Goal: Check status: Check status

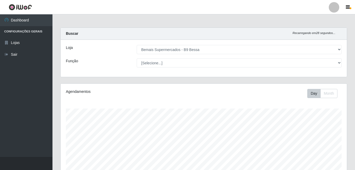
select select "410"
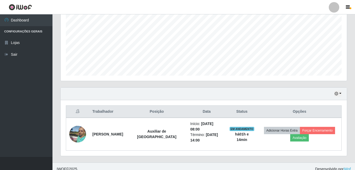
scroll to position [109, 286]
click at [342, 91] on div "Hoje 1 dia 3 dias 1 Semana Não encerrados" at bounding box center [204, 94] width 286 height 13
click at [341, 94] on button "button" at bounding box center [337, 94] width 7 height 6
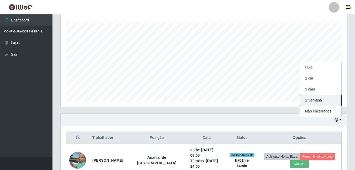
click at [315, 97] on button "1 Semana" at bounding box center [320, 100] width 41 height 11
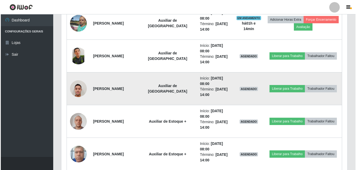
scroll to position [243, 0]
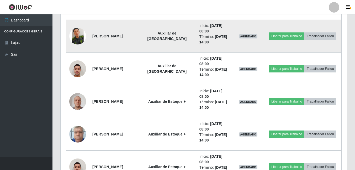
click at [76, 34] on img at bounding box center [77, 36] width 17 height 22
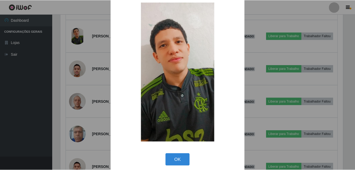
scroll to position [15, 0]
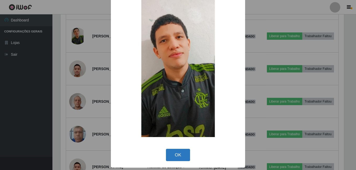
click at [172, 151] on button "OK" at bounding box center [178, 155] width 24 height 12
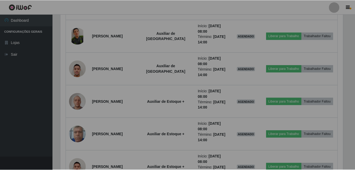
scroll to position [109, 286]
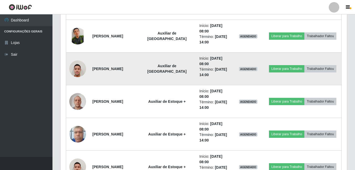
click at [76, 65] on img at bounding box center [77, 69] width 17 height 22
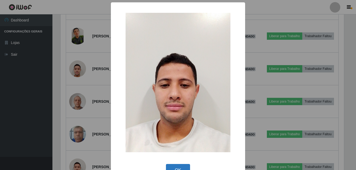
click at [175, 166] on button "OK" at bounding box center [178, 170] width 24 height 12
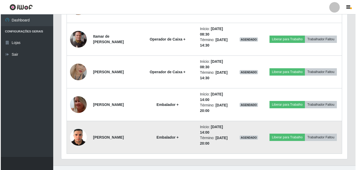
scroll to position [478, 0]
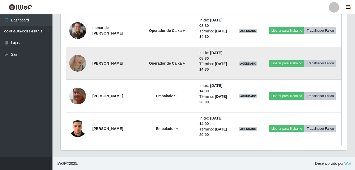
click at [72, 61] on img at bounding box center [77, 64] width 17 height 30
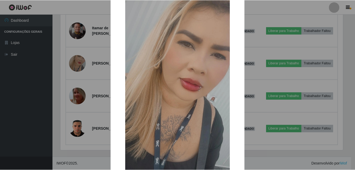
scroll to position [62, 0]
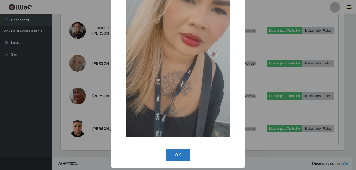
click at [174, 153] on button "OK" at bounding box center [178, 155] width 24 height 12
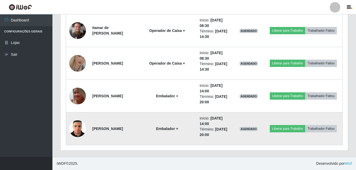
scroll to position [109, 286]
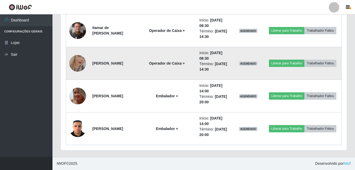
click at [78, 61] on img at bounding box center [77, 64] width 17 height 30
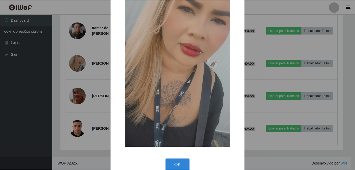
scroll to position [62, 0]
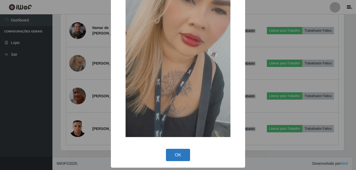
click at [180, 154] on button "OK" at bounding box center [178, 155] width 24 height 12
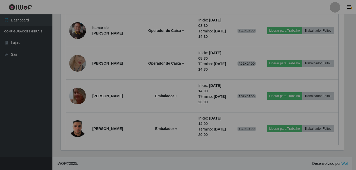
scroll to position [109, 286]
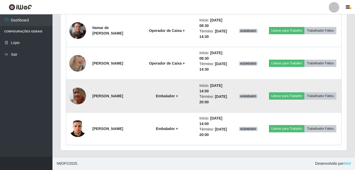
click at [85, 92] on img at bounding box center [77, 96] width 17 height 29
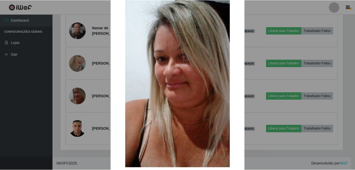
scroll to position [54, 0]
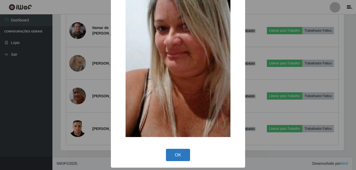
click at [172, 152] on button "OK" at bounding box center [178, 155] width 24 height 12
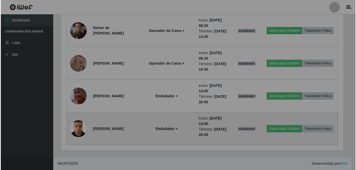
scroll to position [109, 286]
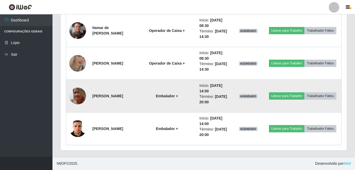
click at [83, 95] on img at bounding box center [77, 96] width 17 height 29
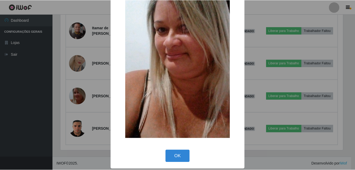
scroll to position [54, 0]
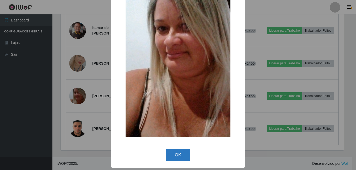
click at [178, 157] on button "OK" at bounding box center [178, 155] width 24 height 12
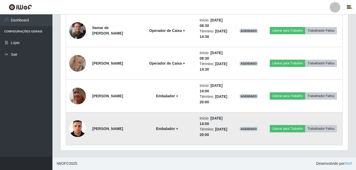
scroll to position [109, 286]
click at [77, 129] on img at bounding box center [77, 129] width 17 height 22
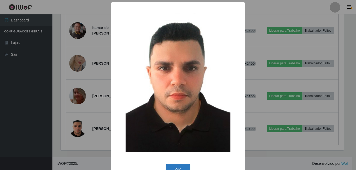
click at [175, 168] on button "OK" at bounding box center [178, 170] width 24 height 12
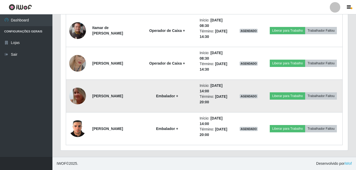
scroll to position [109, 286]
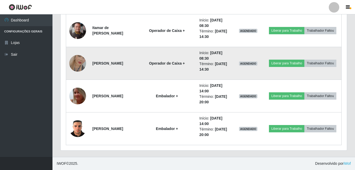
click at [81, 63] on img at bounding box center [77, 64] width 17 height 30
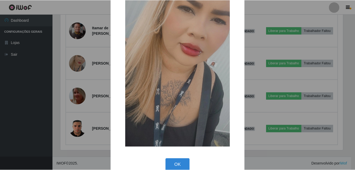
scroll to position [52, 0]
click at [180, 165] on button "OK" at bounding box center [178, 165] width 24 height 12
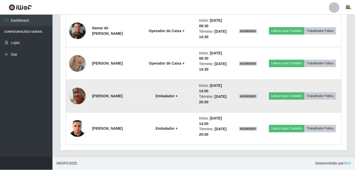
scroll to position [0, 0]
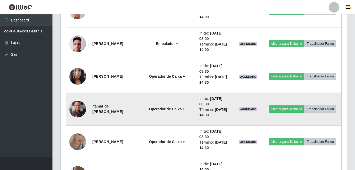
click at [81, 103] on img at bounding box center [77, 109] width 17 height 17
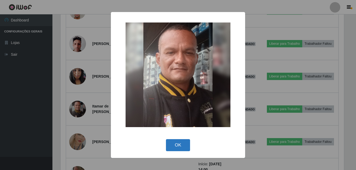
click at [180, 143] on button "OK" at bounding box center [178, 145] width 24 height 12
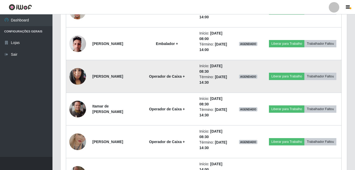
click at [85, 80] on td at bounding box center [77, 76] width 23 height 33
click at [79, 76] on img at bounding box center [77, 76] width 17 height 22
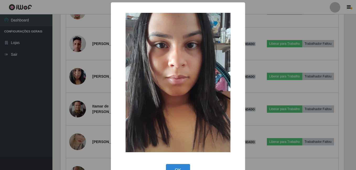
drag, startPoint x: 167, startPoint y: 162, endPoint x: 161, endPoint y: 158, distance: 7.3
click at [167, 162] on div "× OK Cancel" at bounding box center [178, 92] width 134 height 181
click at [180, 166] on button "OK" at bounding box center [178, 170] width 24 height 12
